Goal: Information Seeking & Learning: Understand process/instructions

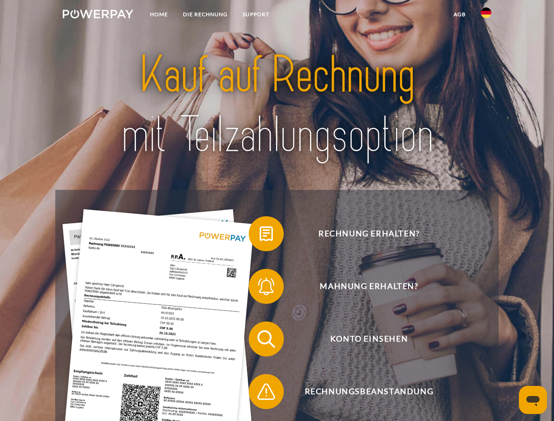
click at [98, 15] on img at bounding box center [98, 14] width 71 height 9
click at [486, 15] on img at bounding box center [486, 12] width 11 height 11
click at [460, 14] on link "agb" at bounding box center [459, 15] width 27 height 16
click at [260, 236] on span at bounding box center [253, 234] width 44 height 44
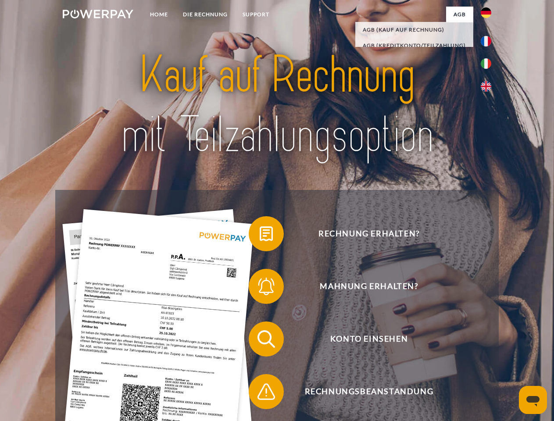
click at [260, 288] on span at bounding box center [253, 287] width 44 height 44
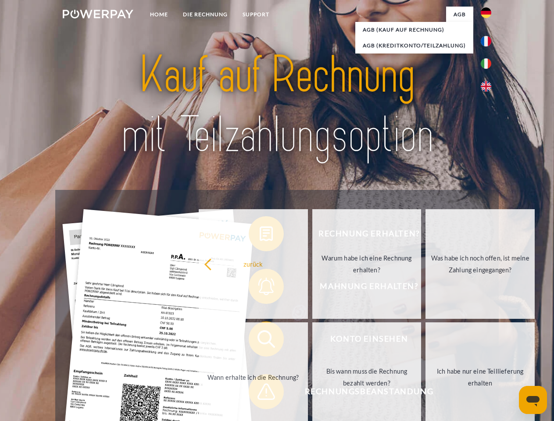
click at [313, 341] on link "Bis wann muss die Rechnung bezahlt werden?" at bounding box center [367, 378] width 109 height 110
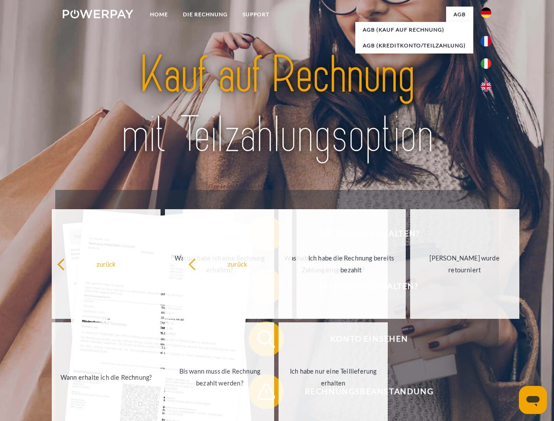
click at [260, 394] on span at bounding box center [253, 392] width 44 height 44
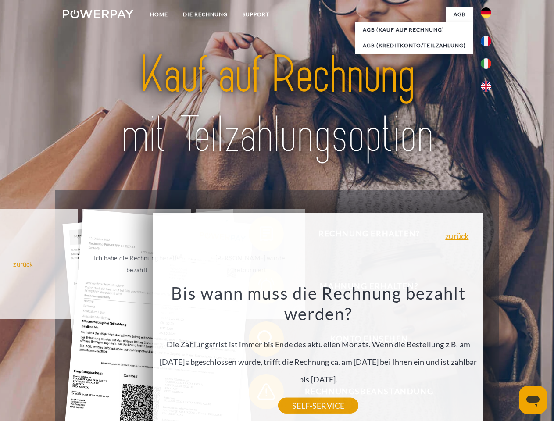
click at [533, 400] on icon "Messaging-Fenster öffnen" at bounding box center [533, 401] width 13 height 11
